Goal: Task Accomplishment & Management: Use online tool/utility

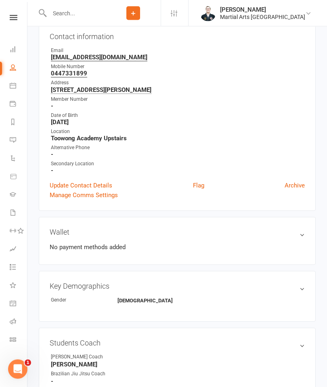
scroll to position [89, 0]
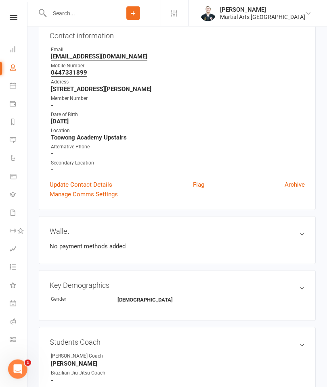
click at [12, 90] on link "Calendar" at bounding box center [19, 86] width 18 height 18
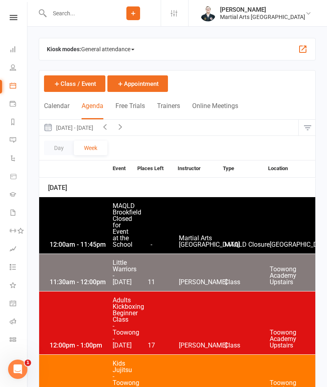
click at [56, 144] on button "Day" at bounding box center [59, 148] width 30 height 15
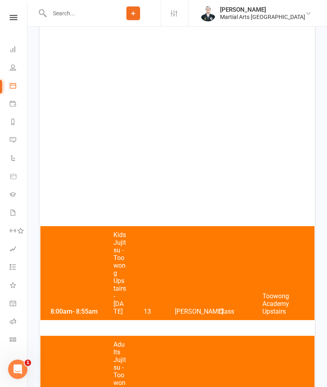
scroll to position [173, 0]
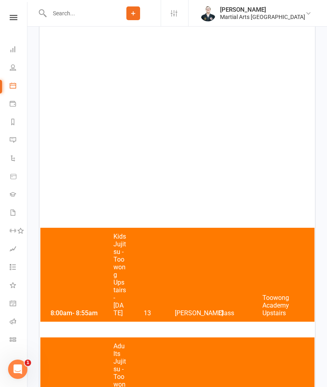
click at [89, 387] on div "8:00am - 9:00am Adults Jujitsu - Toowong - Saturday 21 Brandon McNamara Class T…" at bounding box center [177, 377] width 274 height 79
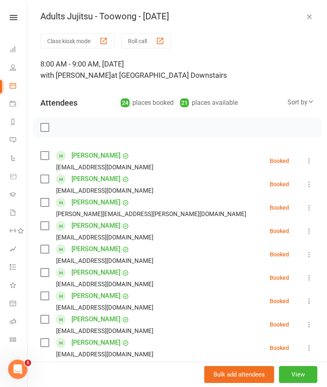
click at [141, 33] on button "Roll call" at bounding box center [146, 40] width 50 height 15
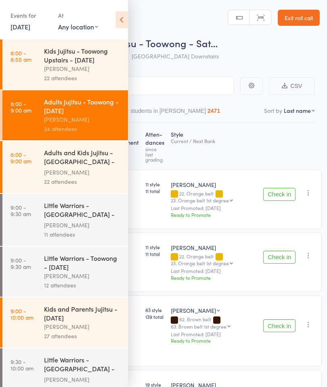
click at [227, 144] on div "Current / Next Rank" at bounding box center [214, 140] width 86 height 5
click at [124, 14] on icon at bounding box center [121, 19] width 13 height 17
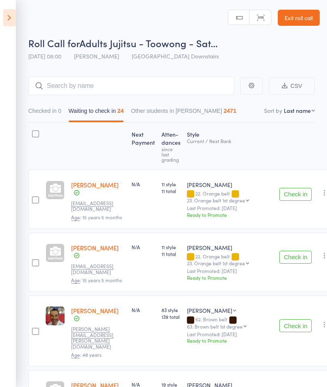
click at [305, 116] on nav "Checked in 0 Waiting to check in 24 Other students in [GEOGRAPHIC_DATA][PERSON_…" at bounding box center [172, 113] width 294 height 19
click at [301, 115] on select "First name Last name Birthday [DATE]? Behind on payments? Check in time Next pa…" at bounding box center [299, 111] width 31 height 8
select select "10"
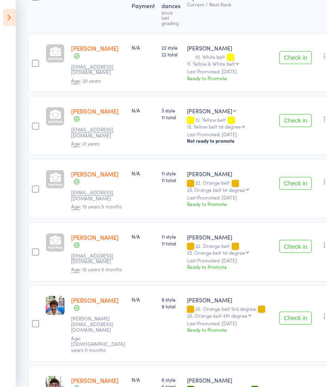
scroll to position [137, 0]
click at [299, 177] on button "Check in" at bounding box center [295, 183] width 32 height 13
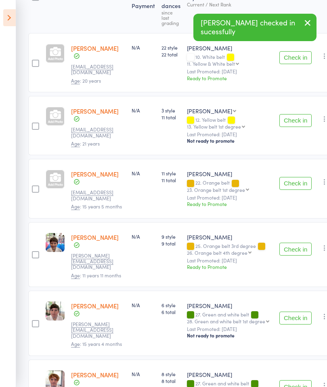
click at [295, 179] on button "Check in" at bounding box center [295, 183] width 32 height 13
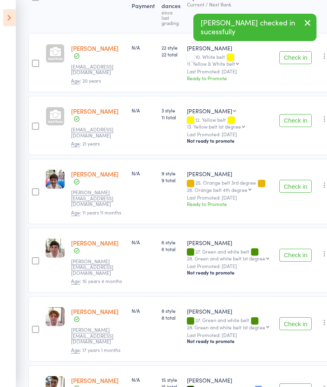
click at [296, 180] on button "Check in" at bounding box center [295, 186] width 32 height 13
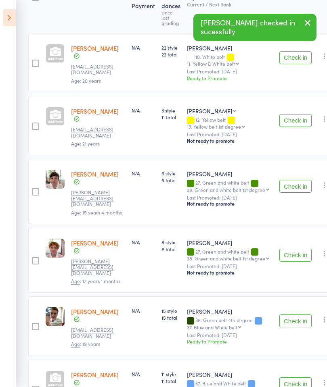
click at [293, 180] on button "Check in" at bounding box center [295, 186] width 32 height 13
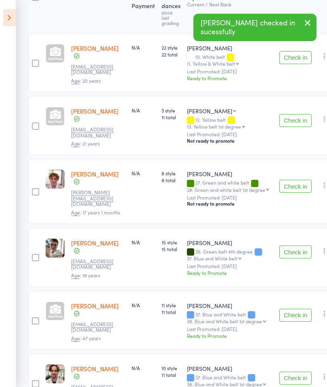
click at [294, 180] on button "Check in" at bounding box center [295, 186] width 32 height 13
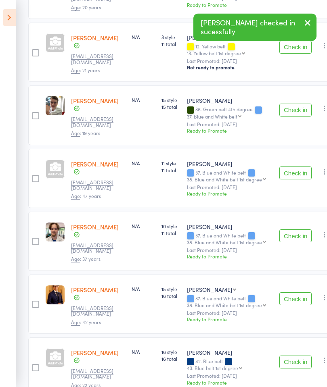
scroll to position [211, 0]
click at [290, 166] on button "Check in" at bounding box center [295, 172] width 32 height 13
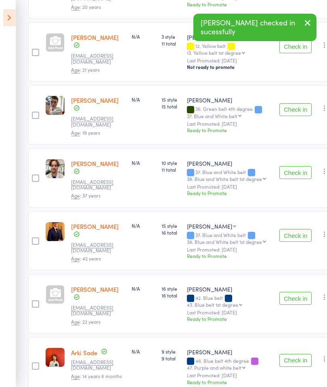
click at [294, 171] on button "Check in" at bounding box center [295, 172] width 32 height 13
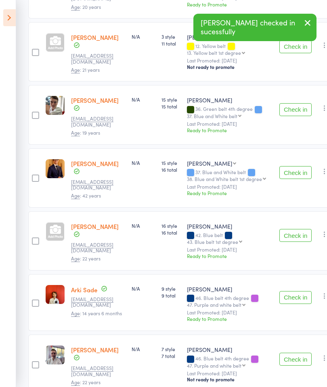
click at [293, 166] on button "Check in" at bounding box center [295, 172] width 32 height 13
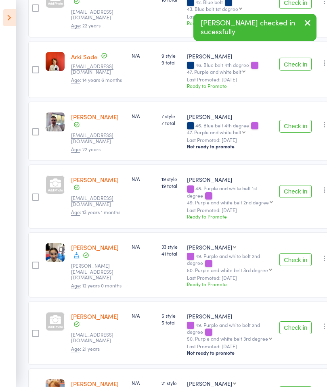
scroll to position [381, 0]
click at [292, 185] on button "Check in" at bounding box center [295, 191] width 32 height 13
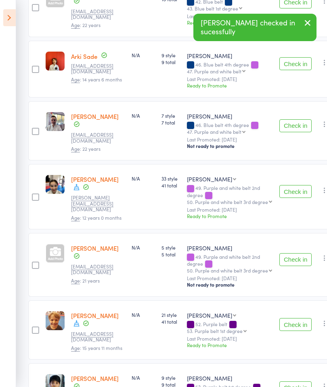
click at [294, 185] on button "Check in" at bounding box center [295, 191] width 32 height 13
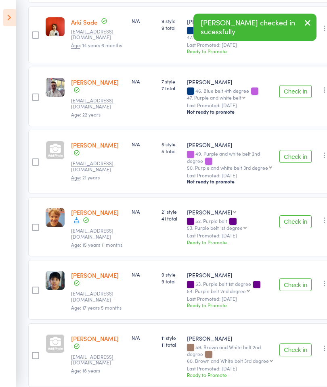
scroll to position [416, 0]
click at [292, 215] on button "Check in" at bounding box center [295, 221] width 32 height 13
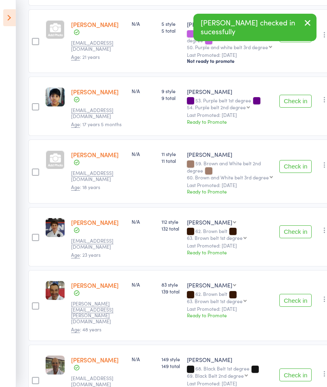
scroll to position [538, 0]
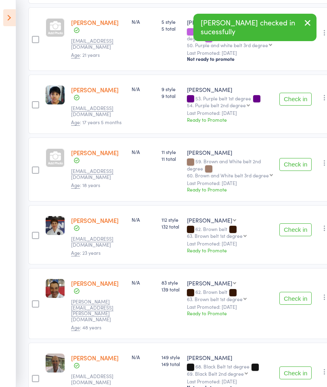
click at [282, 292] on button "Check in" at bounding box center [295, 298] width 32 height 13
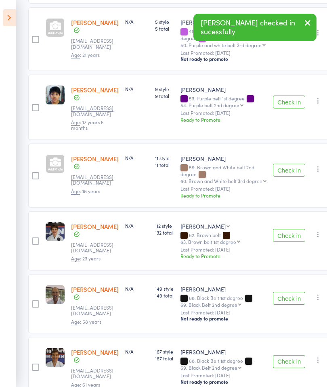
scroll to position [524, 0]
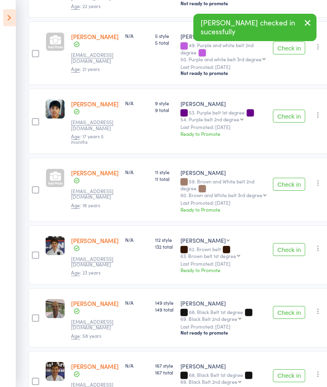
click at [285, 306] on button "Check in" at bounding box center [289, 312] width 32 height 13
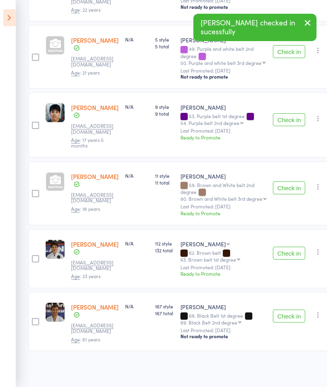
scroll to position [463, 0]
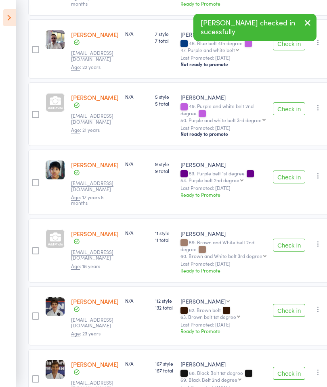
click at [287, 367] on button "Check in" at bounding box center [289, 373] width 32 height 13
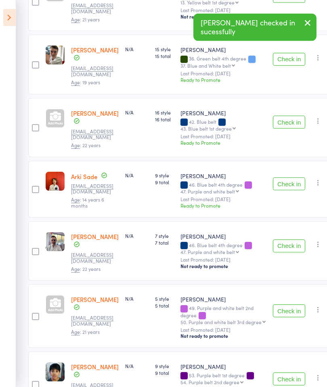
scroll to position [0, 0]
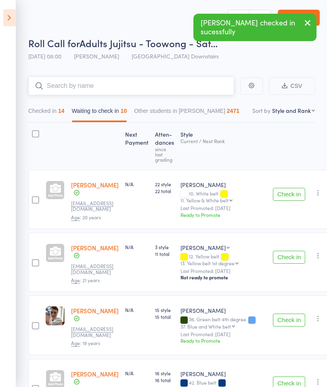
click at [180, 83] on input "search" at bounding box center [131, 86] width 206 height 19
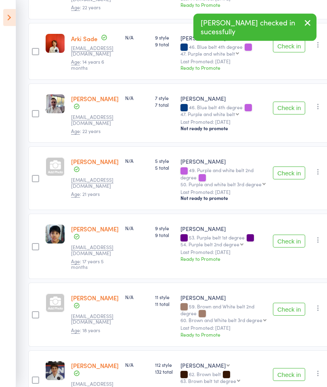
scroll to position [399, 0]
click at [291, 303] on button "Check in" at bounding box center [289, 309] width 32 height 13
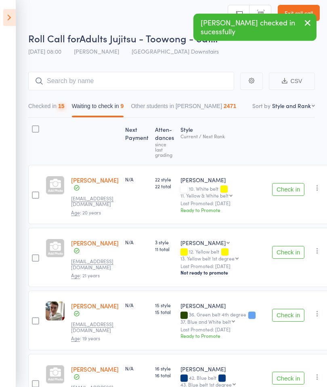
scroll to position [0, 0]
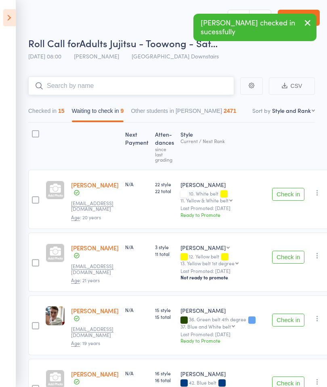
click at [176, 83] on input "search" at bounding box center [131, 86] width 206 height 19
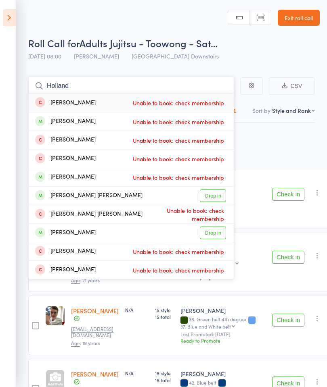
type input "Holland"
click at [54, 190] on div "[PERSON_NAME] [PERSON_NAME] Drop in" at bounding box center [131, 196] width 205 height 18
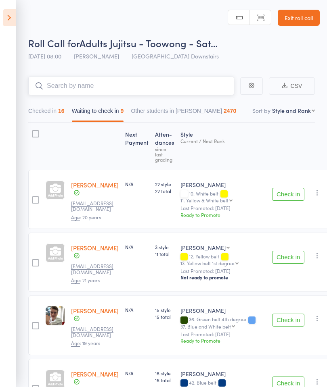
click at [195, 85] on input "search" at bounding box center [131, 86] width 206 height 19
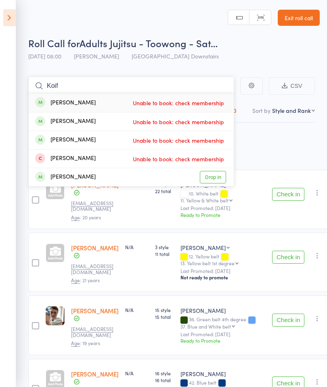
type input "Koif"
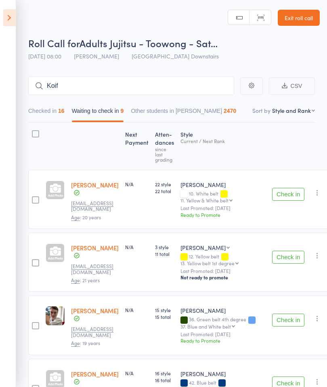
click at [16, 10] on header "Roll Call for Adults Jujitsu - Toowong - Sat… [DATE] 08:00 [PERSON_NAME] Toowon…" at bounding box center [163, 32] width 327 height 65
click at [10, 22] on icon at bounding box center [9, 17] width 13 height 17
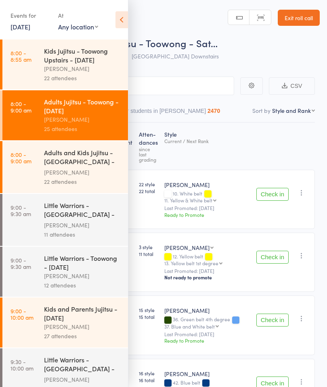
click at [29, 321] on time "9:00 - 10:00 am" at bounding box center [21, 314] width 23 height 13
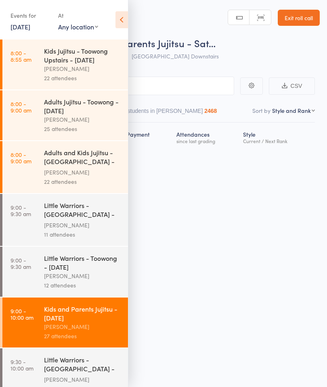
click at [121, 17] on icon at bounding box center [121, 19] width 13 height 17
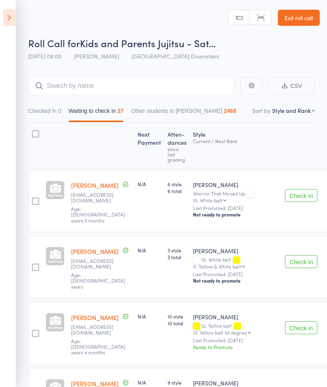
click at [85, 120] on button "Waiting to check in 27" at bounding box center [96, 113] width 55 height 19
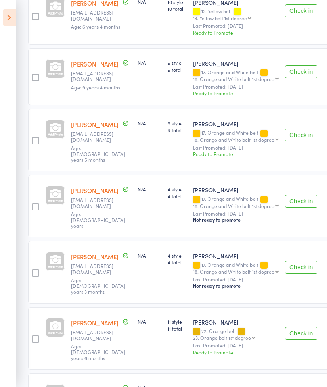
scroll to position [303, 0]
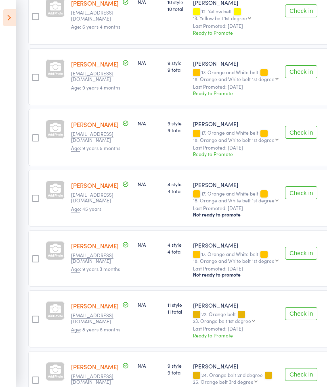
click at [326, 194] on icon "button" at bounding box center [330, 192] width 8 height 8
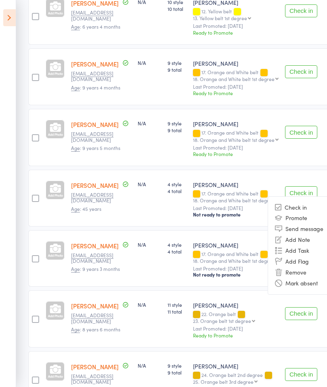
click at [297, 273] on li "Remove" at bounding box center [301, 272] width 67 height 11
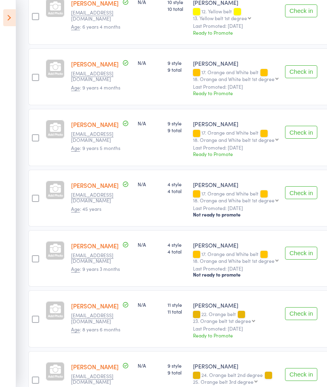
scroll to position [335, 0]
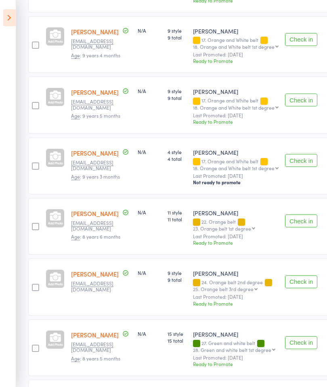
click at [13, 21] on icon at bounding box center [9, 17] width 13 height 17
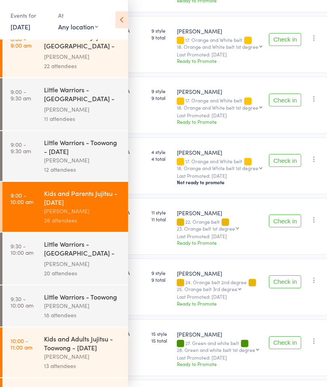
scroll to position [116, 0]
click at [85, 350] on div "Kids and Adults Jujitsu - Toowong - [DATE]" at bounding box center [82, 343] width 77 height 18
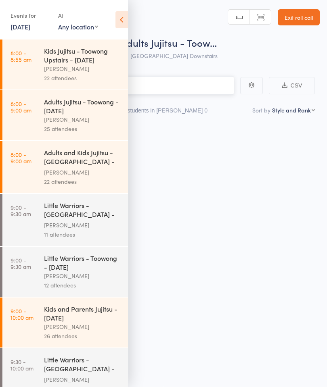
scroll to position [6, 0]
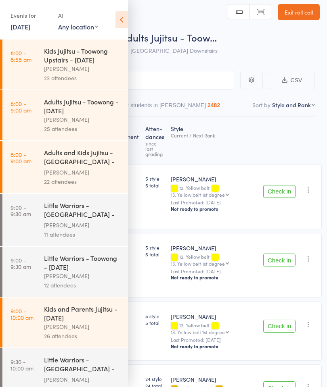
click at [90, 120] on div "[PERSON_NAME]" at bounding box center [82, 119] width 77 height 9
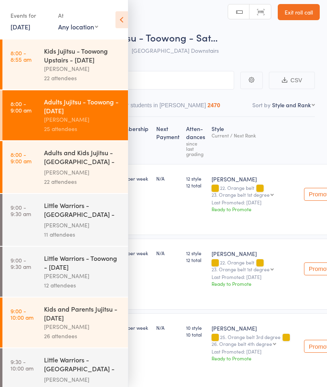
click at [174, 73] on input "search" at bounding box center [123, 80] width 222 height 19
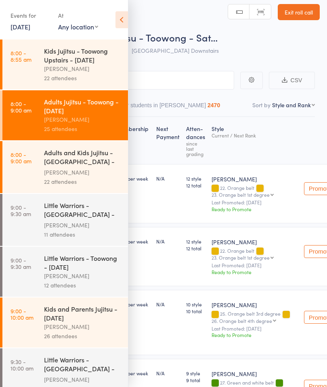
click at [121, 25] on icon at bounding box center [121, 19] width 13 height 17
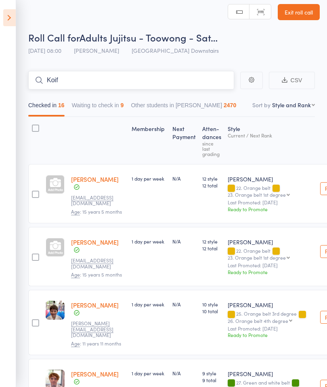
click at [202, 80] on input "Koif" at bounding box center [131, 80] width 206 height 19
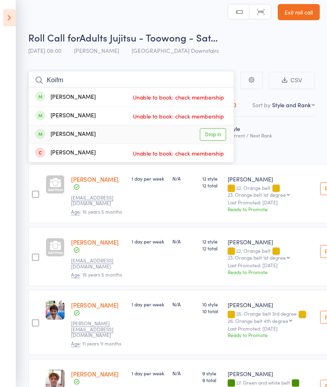
type input "Koifm"
click at [221, 131] on link "Drop in" at bounding box center [213, 134] width 26 height 13
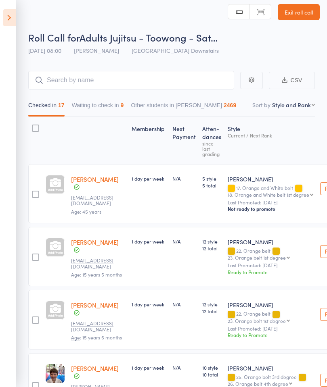
click at [292, 128] on div "Style Current / Next Rank" at bounding box center [270, 141] width 92 height 40
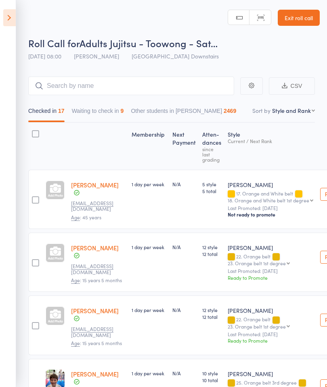
click at [120, 111] on button "Waiting to check in 9" at bounding box center [98, 113] width 52 height 19
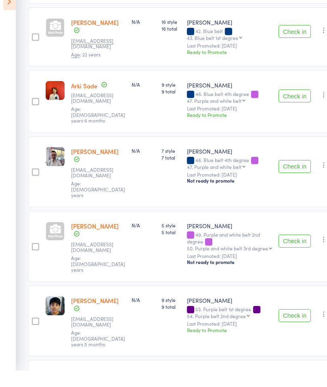
scroll to position [336, 0]
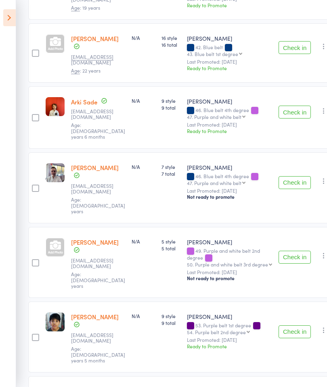
click at [293, 326] on button "Check in" at bounding box center [294, 332] width 32 height 13
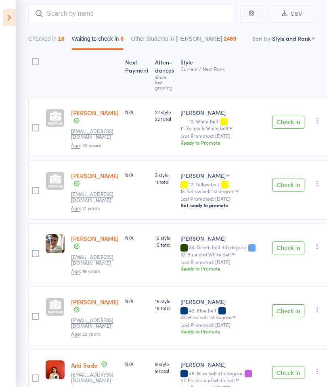
scroll to position [73, 0]
click at [46, 45] on button "Checked in 18" at bounding box center [46, 40] width 36 height 19
